Goal: Check status: Check status

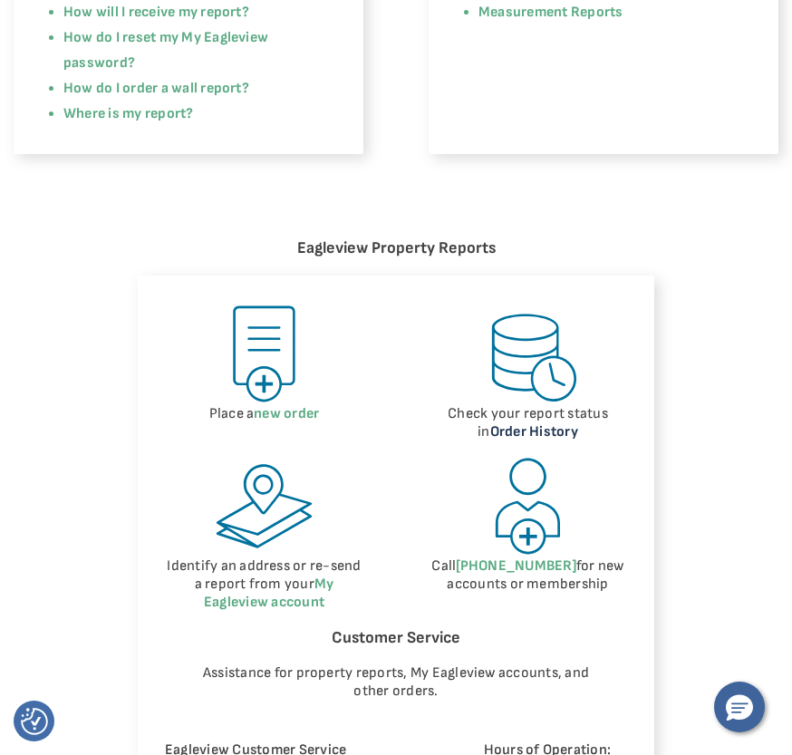
click at [534, 423] on link "Order History" at bounding box center [535, 431] width 88 height 17
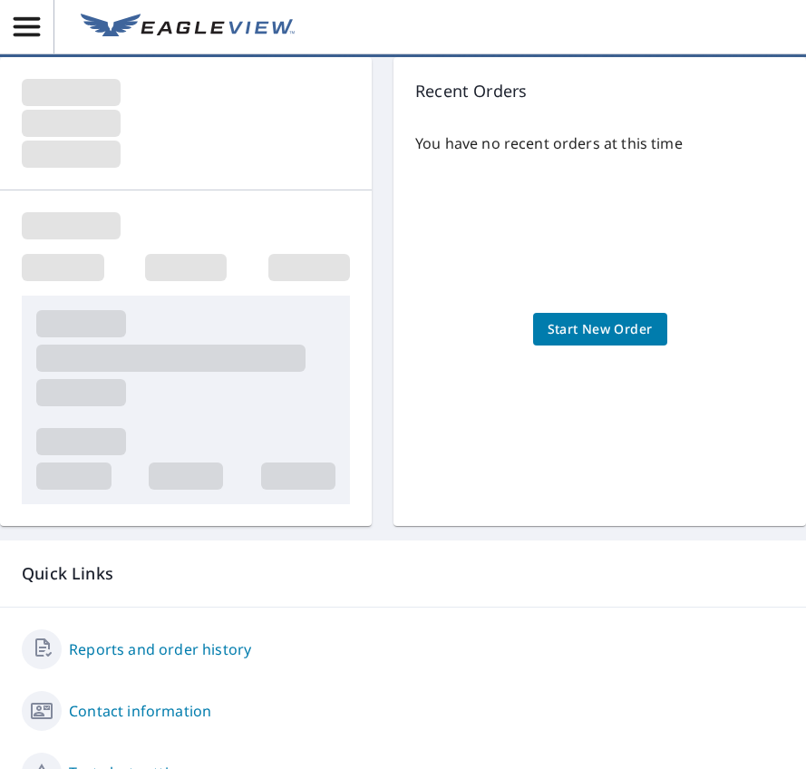
scroll to position [218, 0]
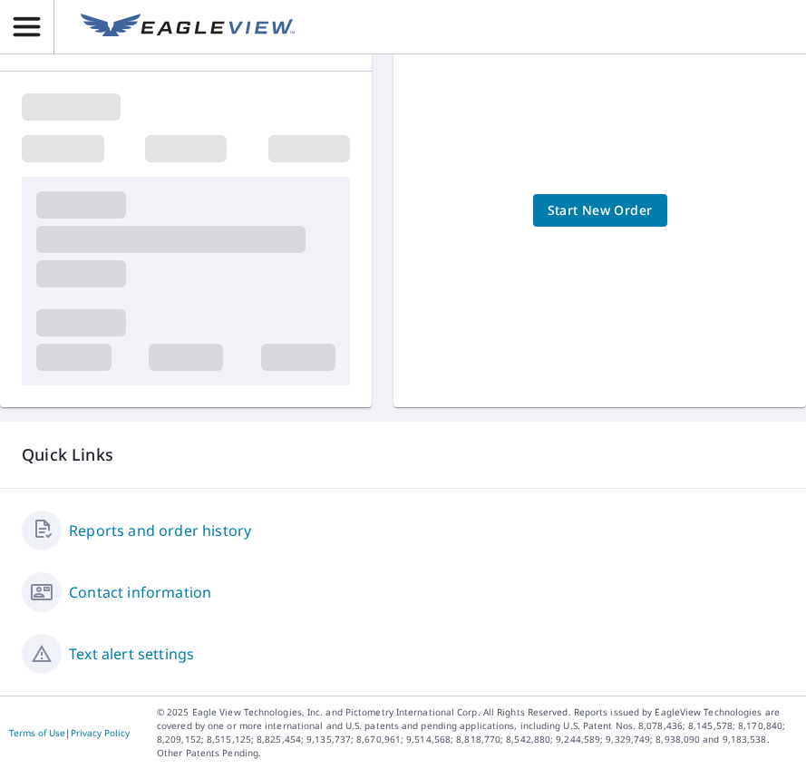
click at [147, 530] on link "Reports and order history" at bounding box center [160, 531] width 182 height 22
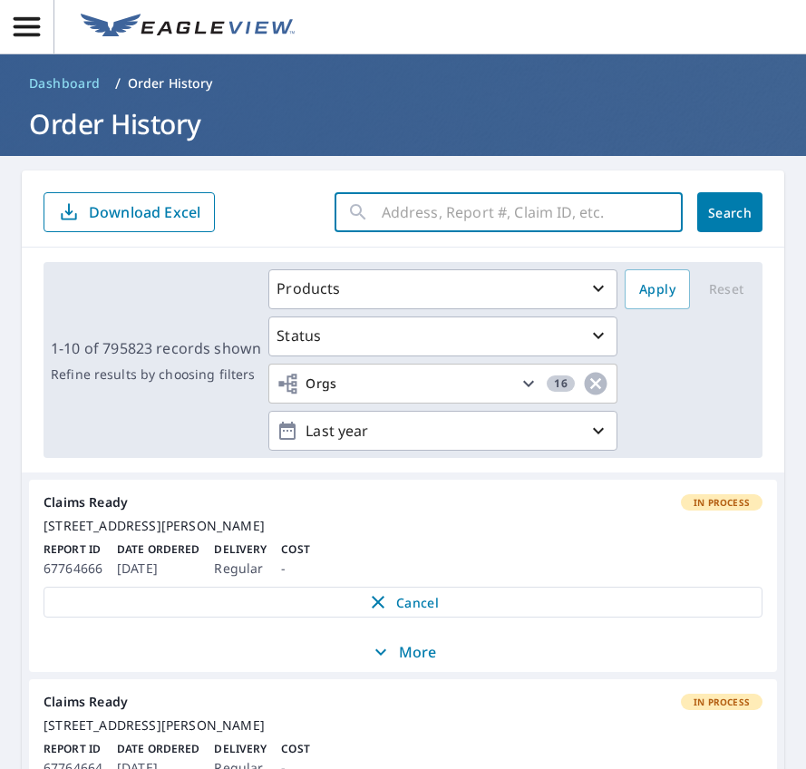
click at [397, 202] on input "text" at bounding box center [532, 212] width 301 height 51
paste input "06-90H9-56R"
type input "06-90H9-56R"
click button "Search" at bounding box center [729, 212] width 65 height 40
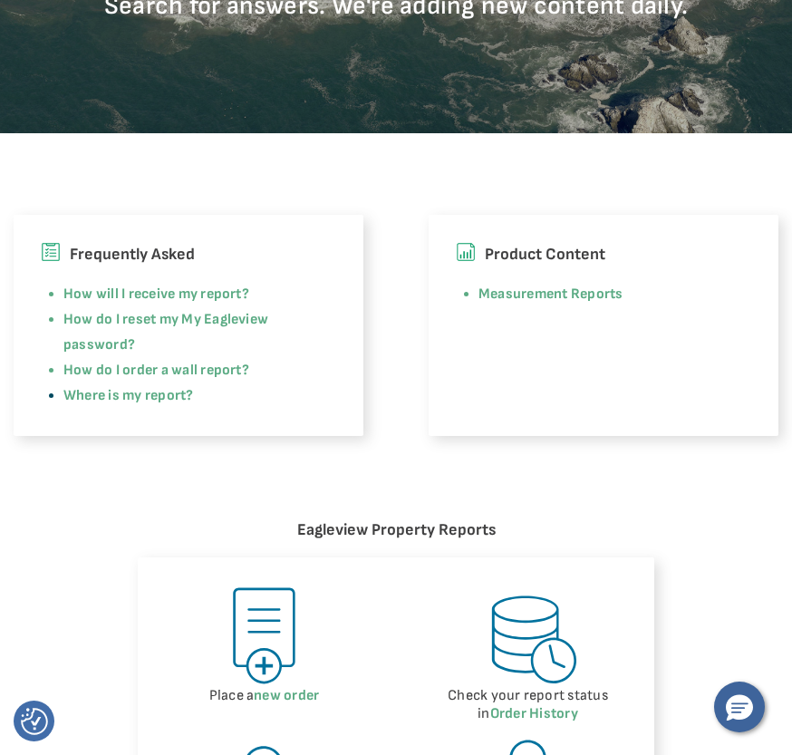
scroll to position [544, 0]
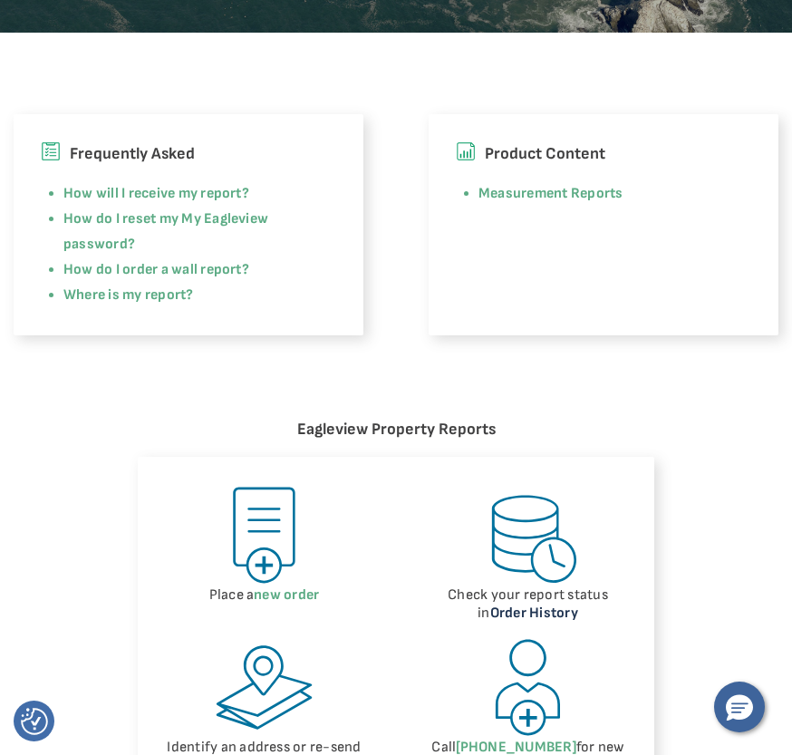
click at [549, 605] on link "Order History" at bounding box center [535, 613] width 88 height 17
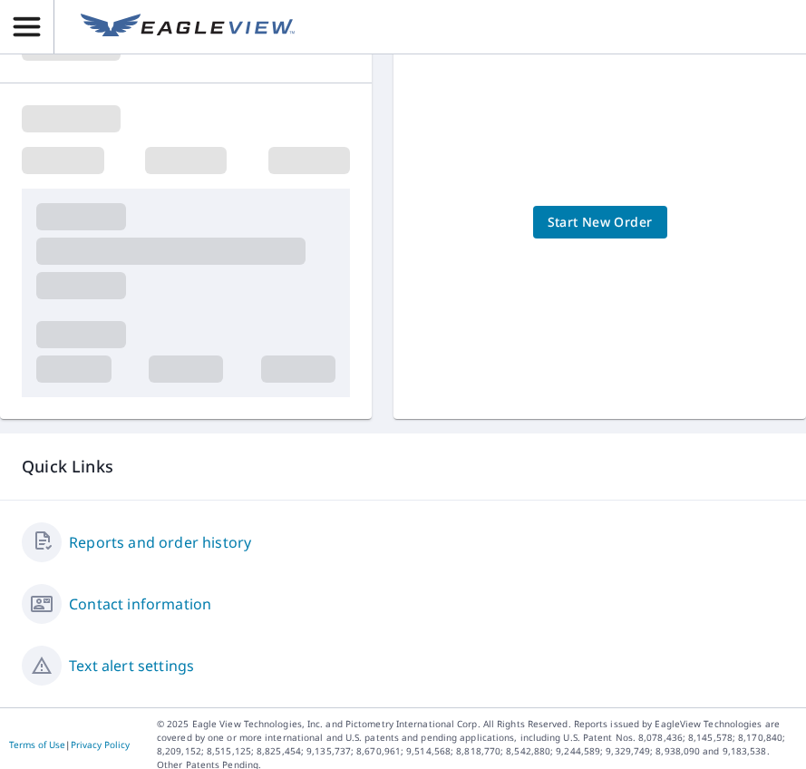
scroll to position [218, 0]
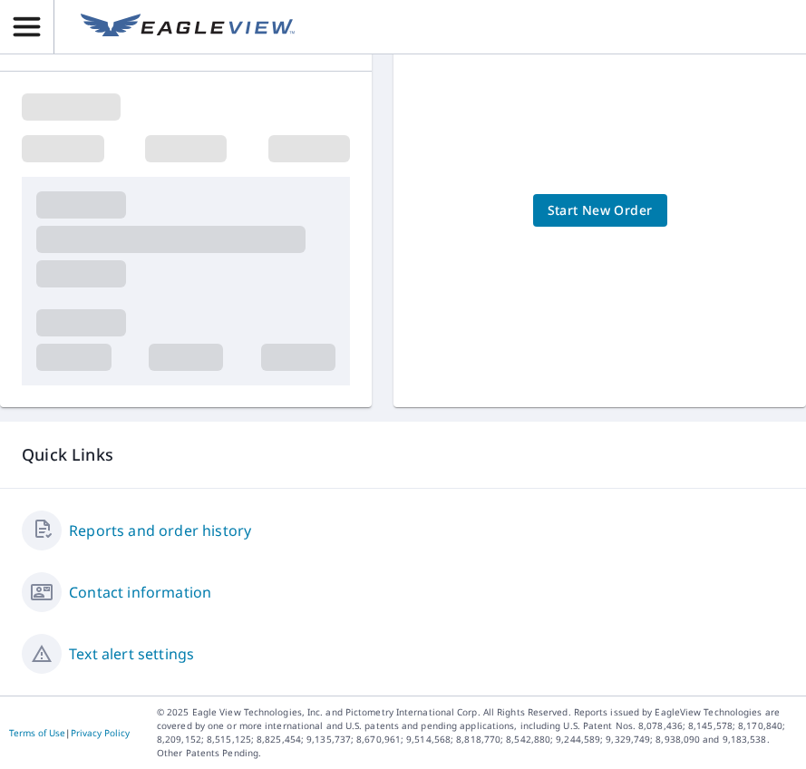
click at [190, 529] on link "Reports and order history" at bounding box center [160, 531] width 182 height 22
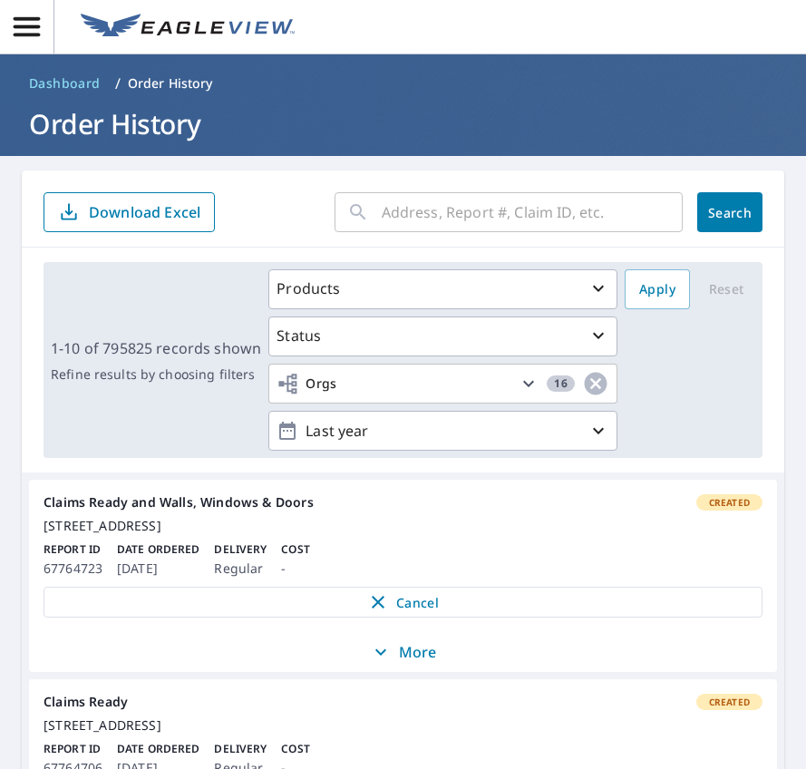
click at [449, 218] on input "text" at bounding box center [532, 212] width 301 height 51
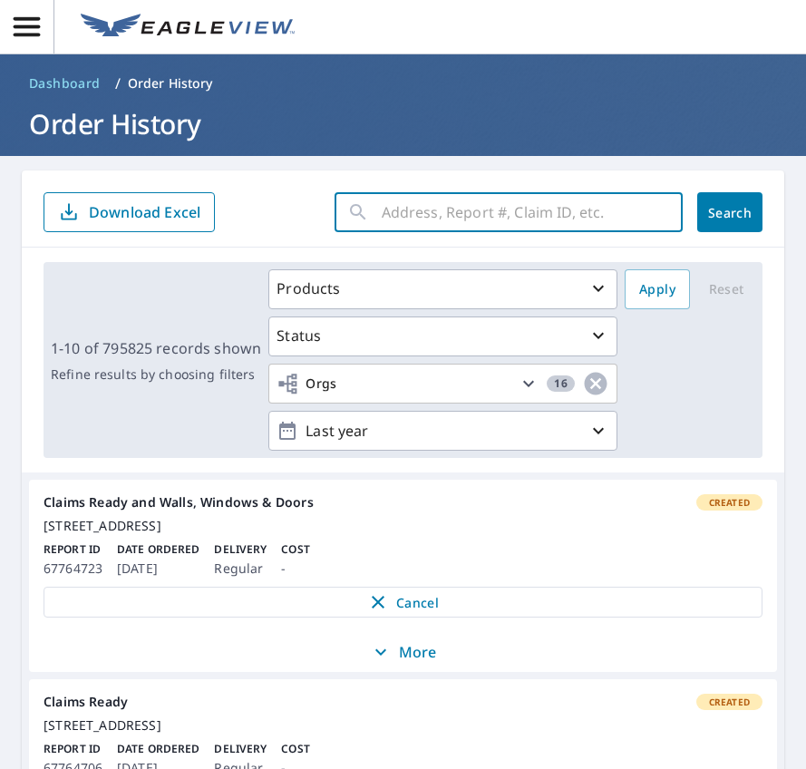
paste input "67482397"
type input "67482397"
click button "Search" at bounding box center [729, 212] width 65 height 40
